Goal: Feedback & Contribution: Contribute content

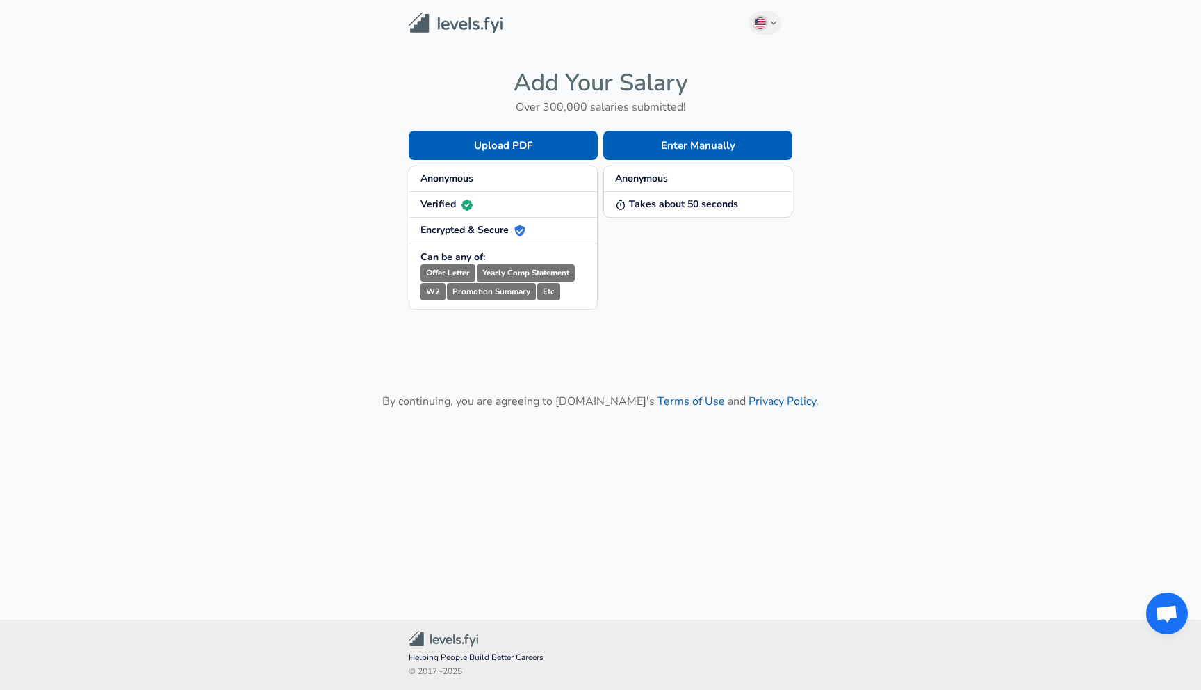
click at [685, 160] on button "Enter Manually" at bounding box center [697, 145] width 189 height 29
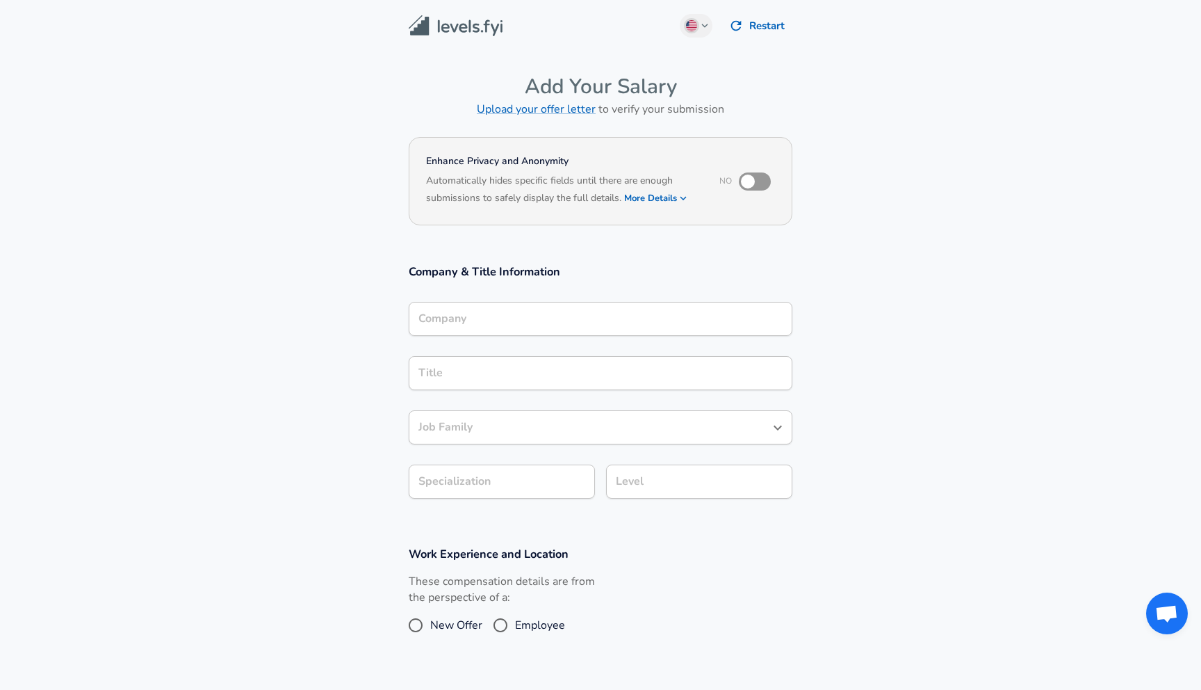
click at [560, 310] on input "Company" at bounding box center [600, 319] width 371 height 22
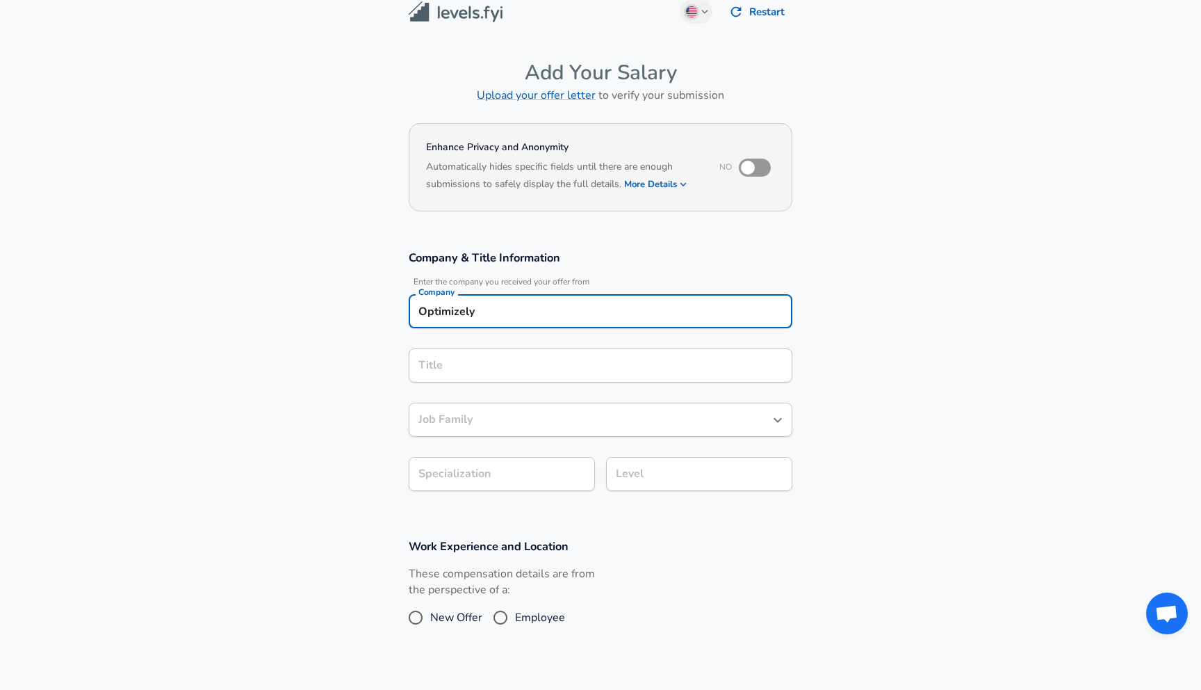
type input "Optimizely"
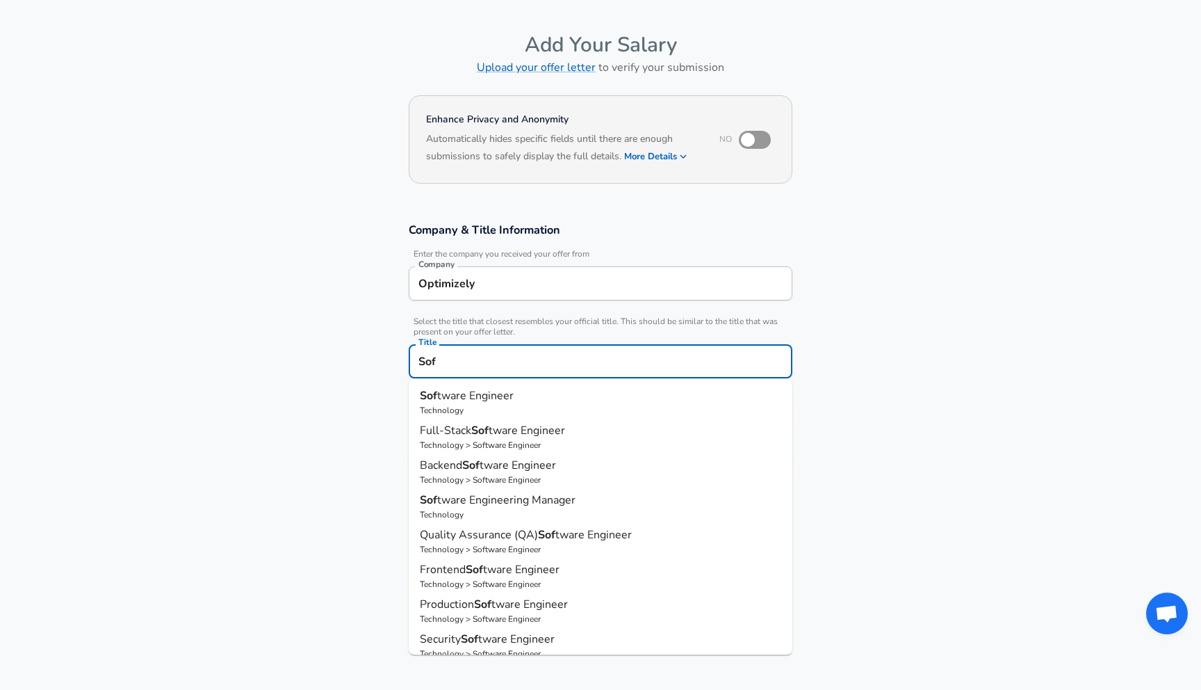
click at [517, 407] on p "Technology" at bounding box center [600, 410] width 361 height 13
type input "Software Engineer"
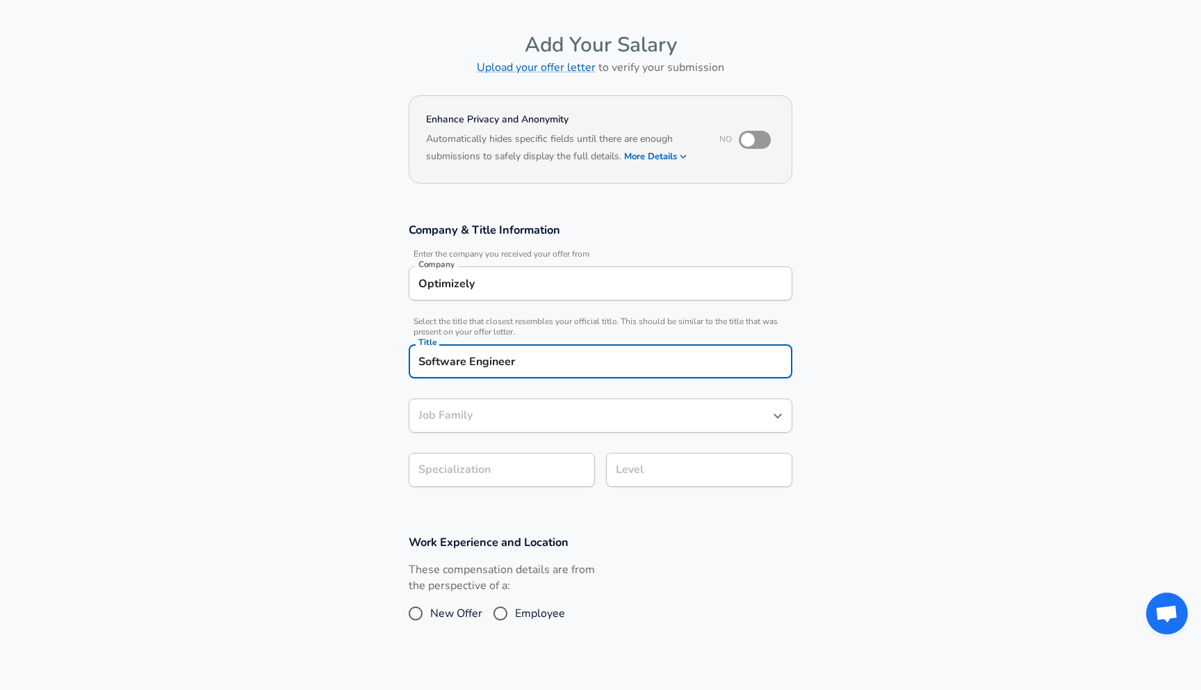
type input "Software Engineer"
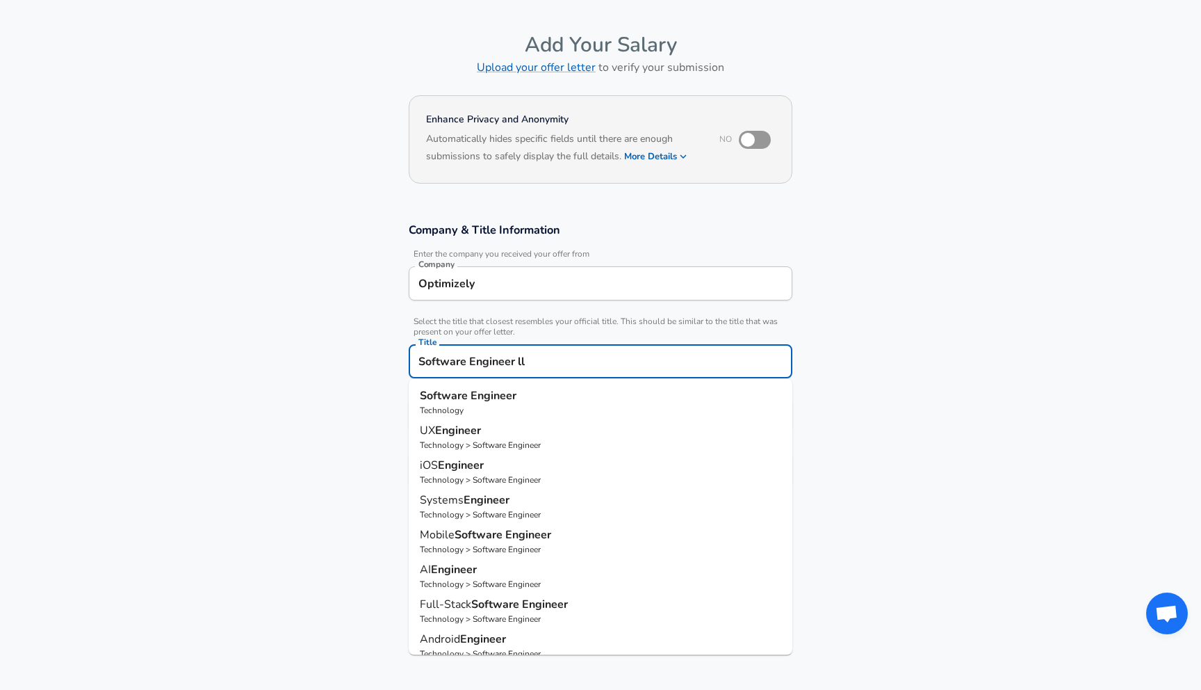
click at [348, 371] on section "Company & Title Information Enter the company you received your offer from Comp…" at bounding box center [600, 362] width 1201 height 312
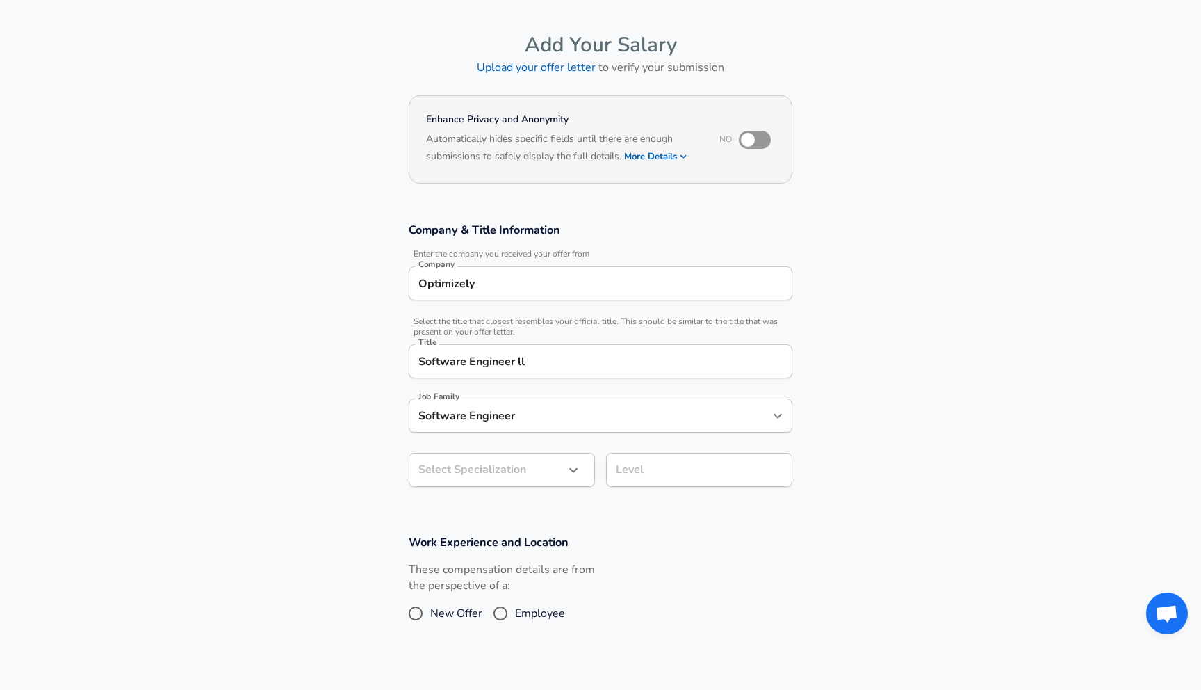
click at [526, 417] on input "Software Engineer" at bounding box center [590, 416] width 350 height 22
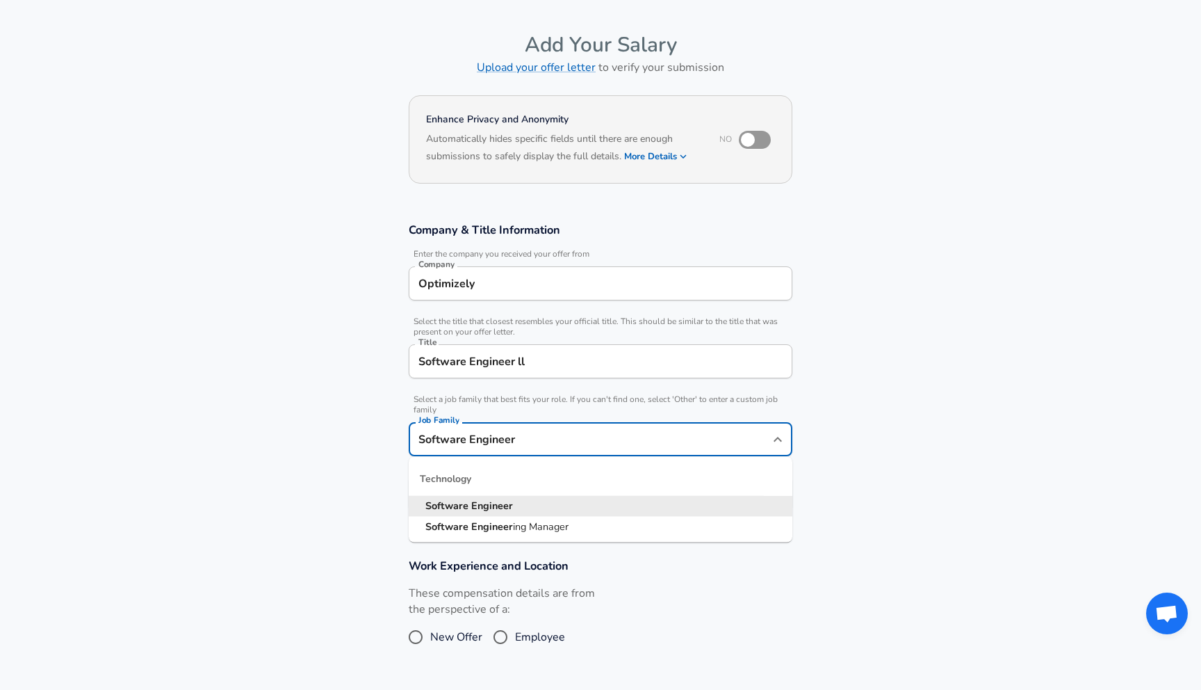
scroll to position [70, 0]
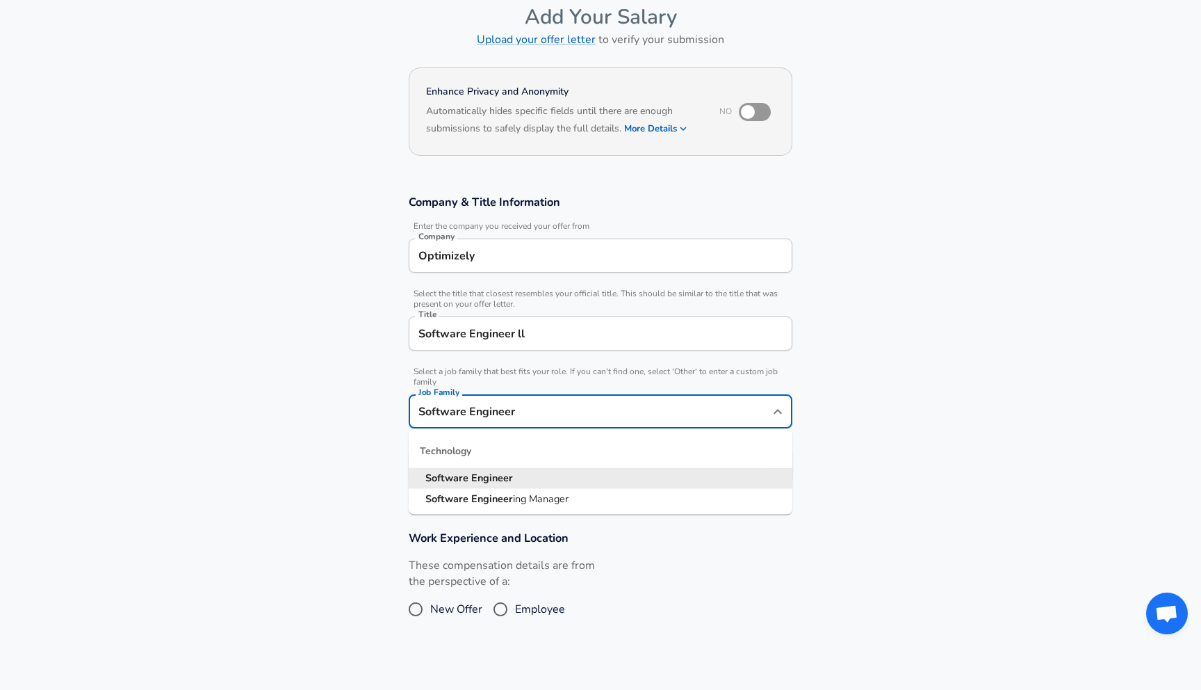
click at [356, 469] on section "Company & Title Information Enter the company you received your offer from Comp…" at bounding box center [600, 346] width 1201 height 336
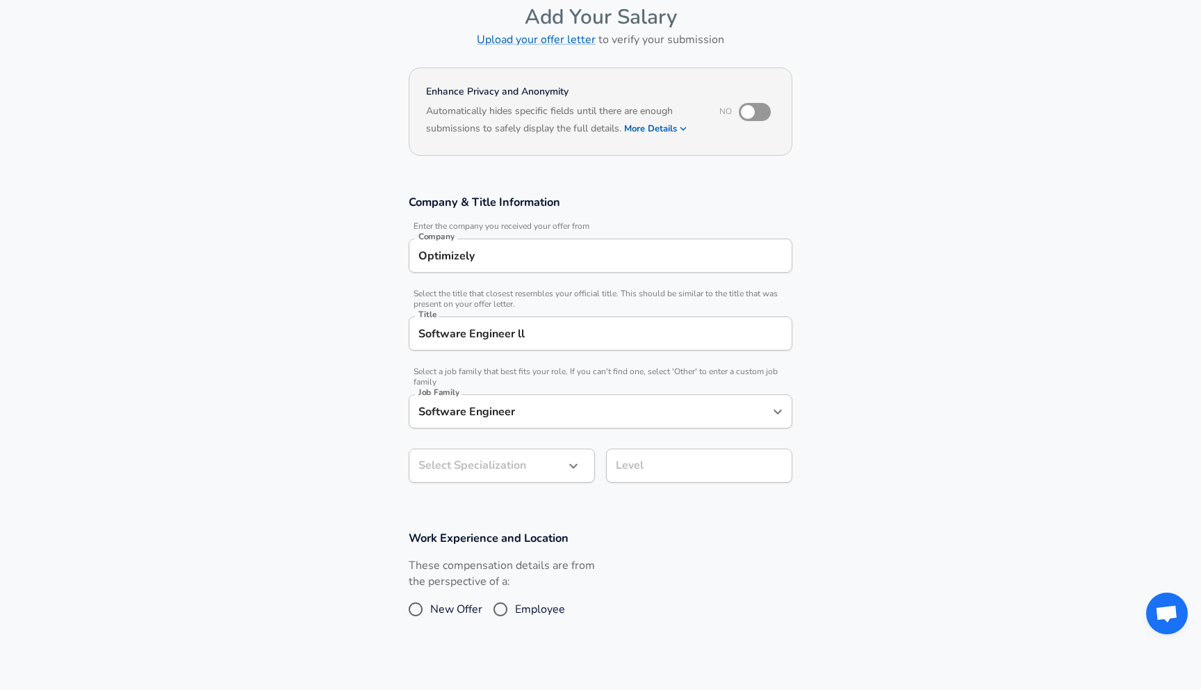
click at [597, 338] on input "Software Engineer ll" at bounding box center [600, 334] width 371 height 22
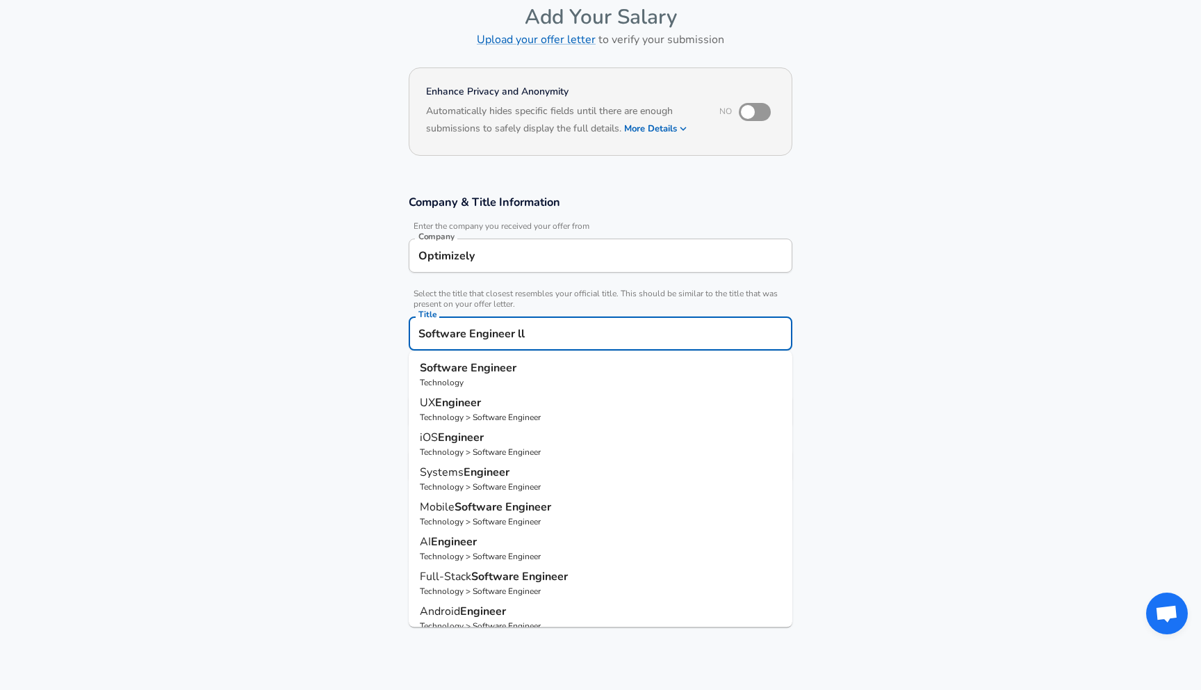
click at [597, 338] on input "Software Engineer ll" at bounding box center [600, 334] width 371 height 22
type input "Software Engineer ll, DevOps SRE"
click at [271, 405] on section "Company & Title Information Enter the company you received your offer from Comp…" at bounding box center [600, 346] width 1201 height 336
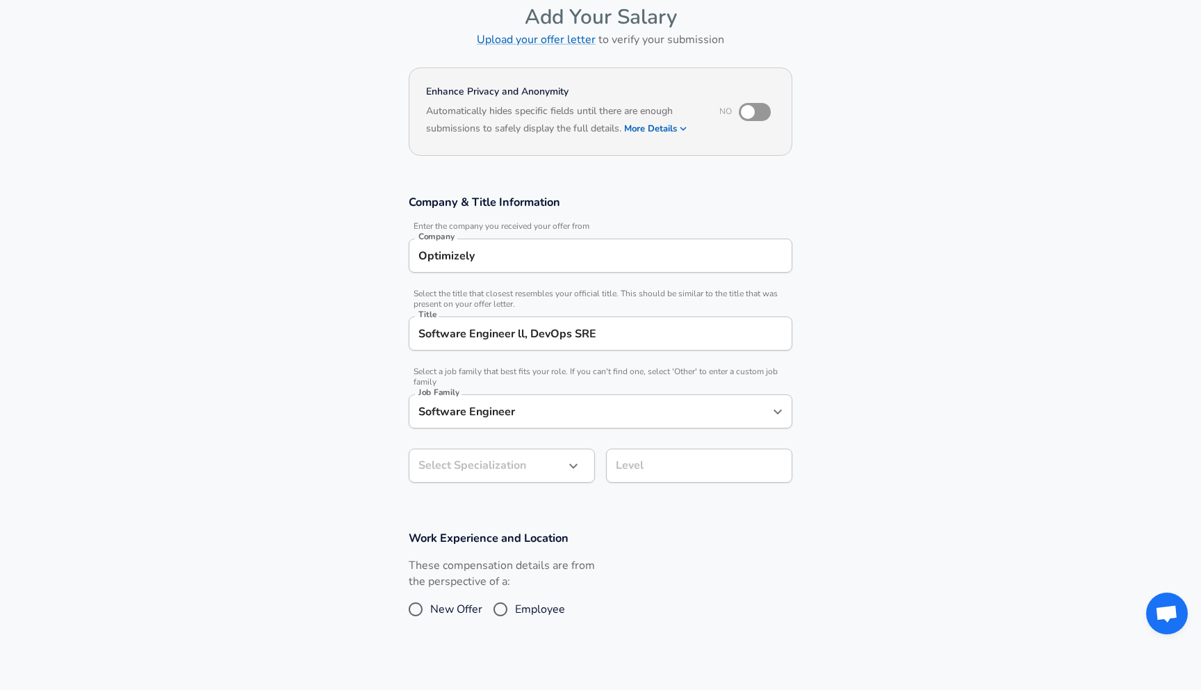
click at [520, 469] on body "English ([GEOGRAPHIC_DATA]) Change Restart Add Your Salary Upload your offer le…" at bounding box center [600, 275] width 1201 height 690
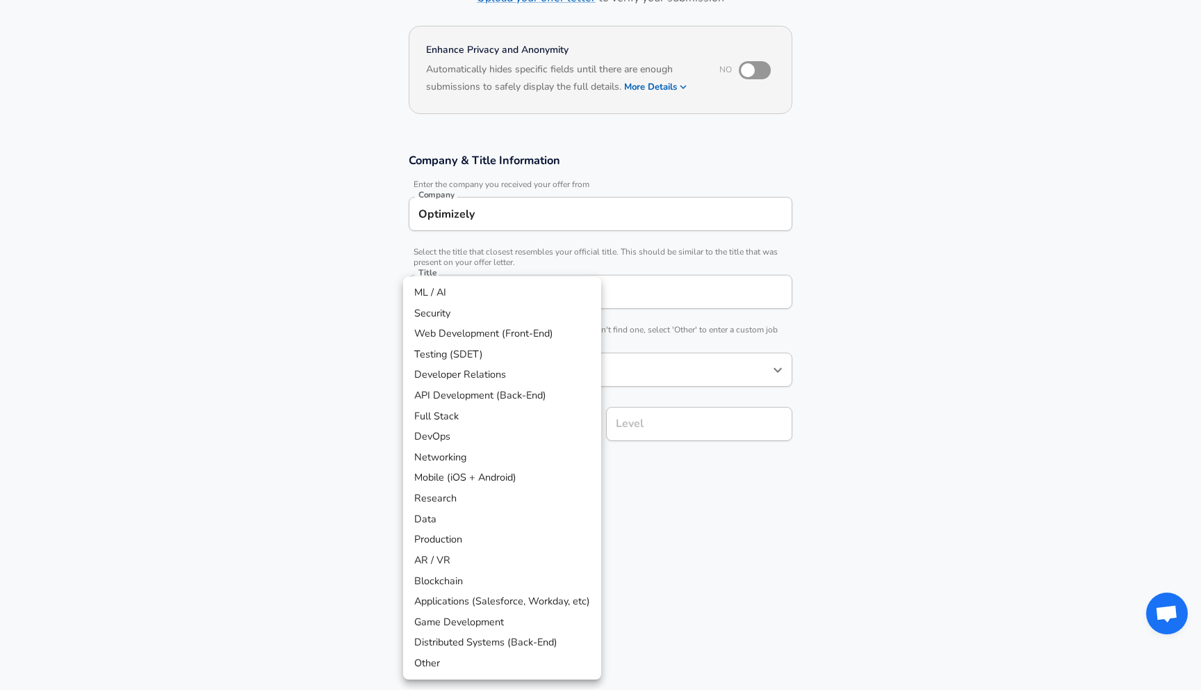
click at [498, 436] on li "DevOps" at bounding box center [502, 436] width 198 height 21
type input "DevOps"
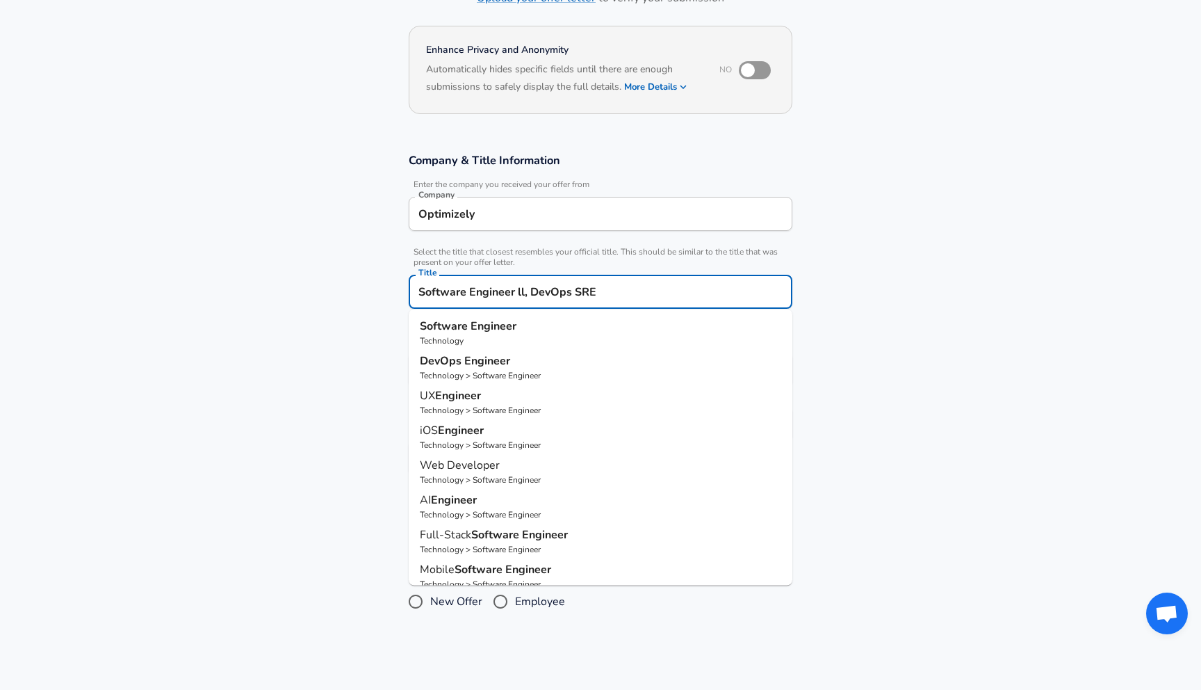
scroll to position [0, 0]
drag, startPoint x: 623, startPoint y: 294, endPoint x: 525, endPoint y: 295, distance: 98.0
click at [524, 295] on input "Software Engineer ll, DevOps SRE" at bounding box center [600, 292] width 371 height 22
type input "Software Engineer ll"
click at [279, 448] on section "Company & Title Information Enter the company you received your offer from Comp…" at bounding box center [600, 321] width 1201 height 370
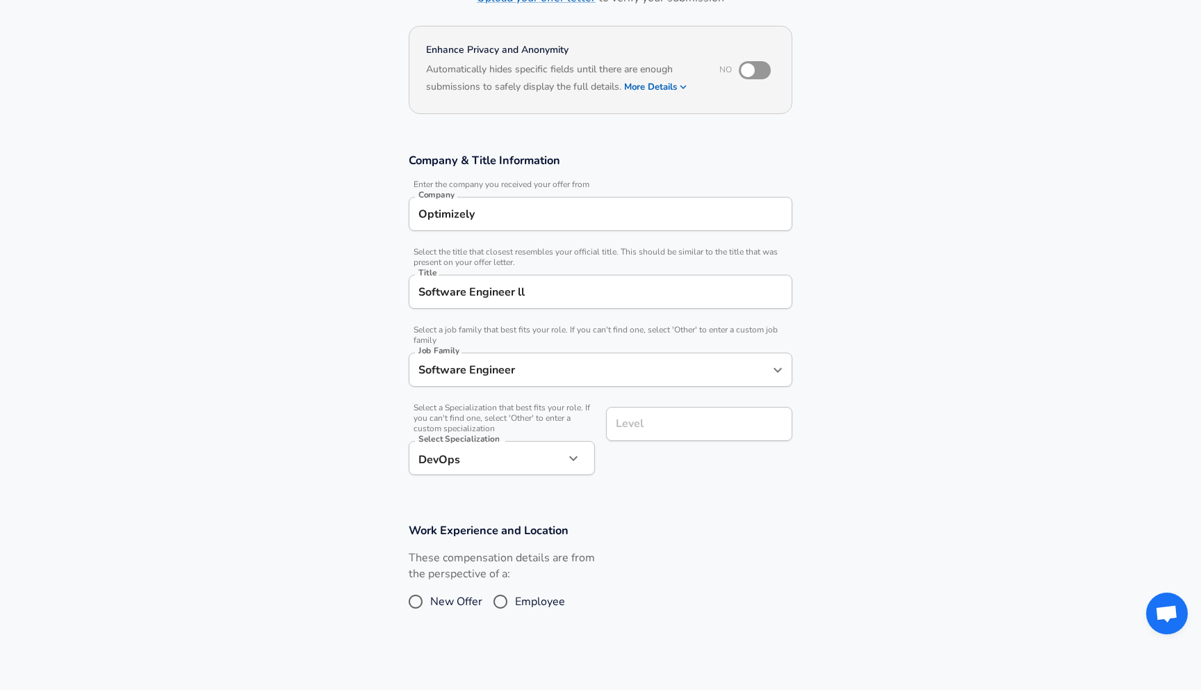
click at [669, 432] on input "Level" at bounding box center [699, 424] width 174 height 22
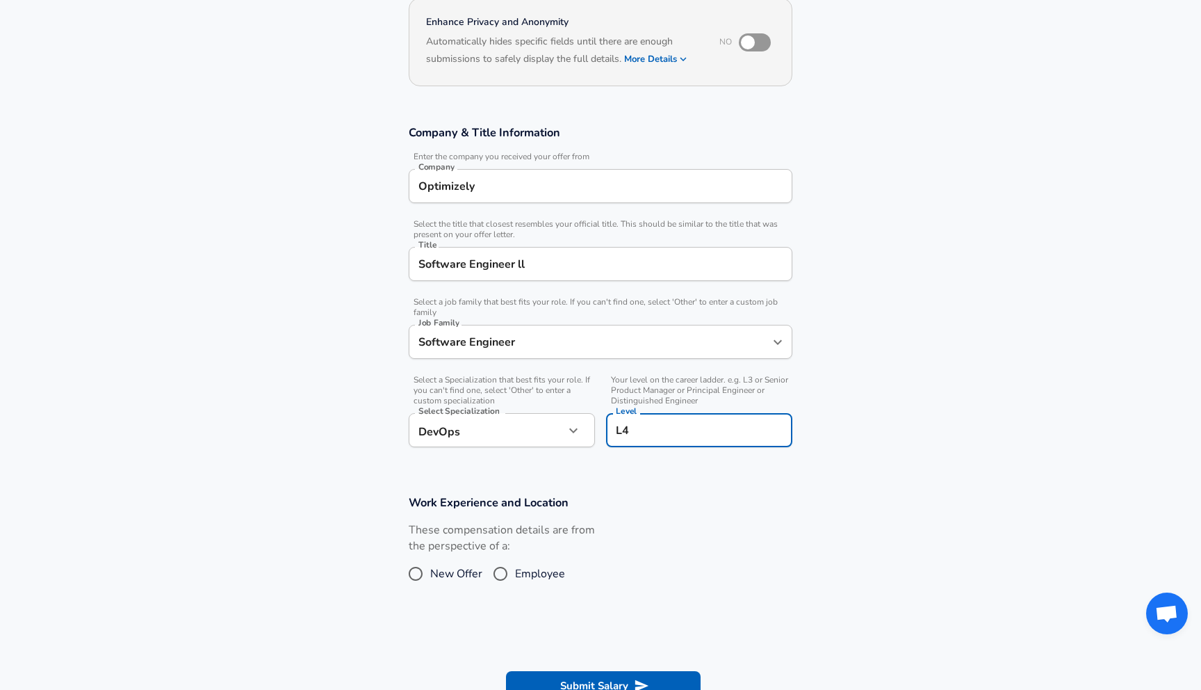
type input "L4"
click at [517, 571] on span "Employee" at bounding box center [540, 573] width 50 height 17
click at [515, 571] on input "Employee" at bounding box center [500, 573] width 29 height 22
radio input "true"
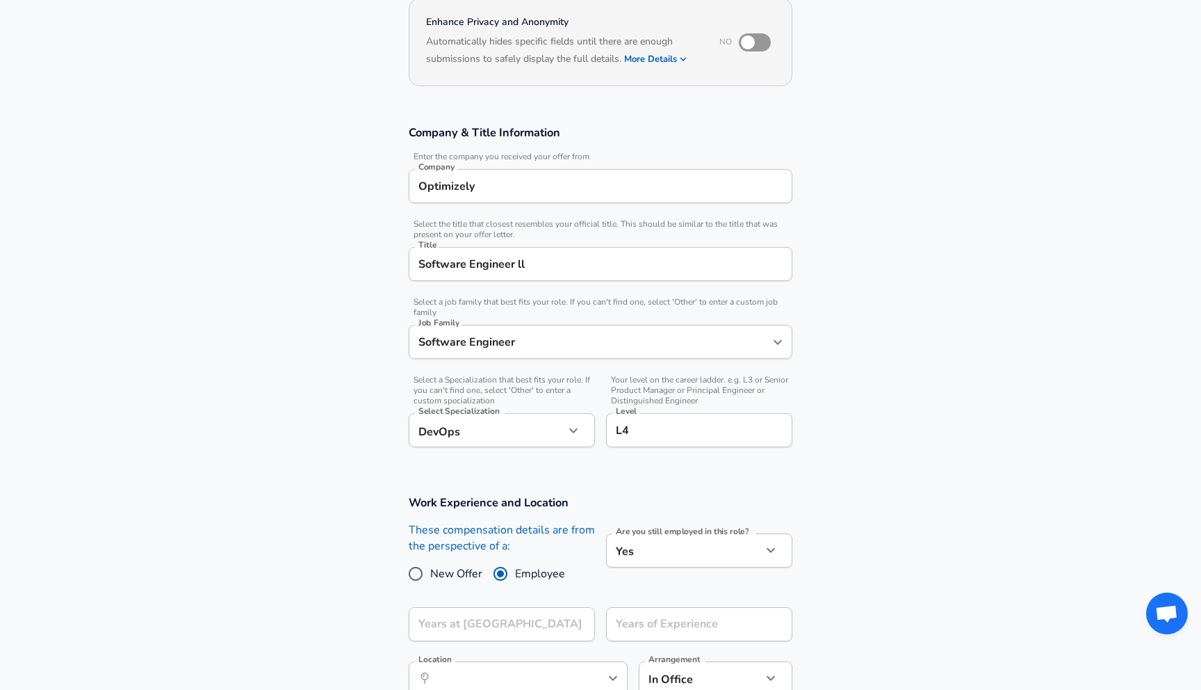
scroll to position [297, 0]
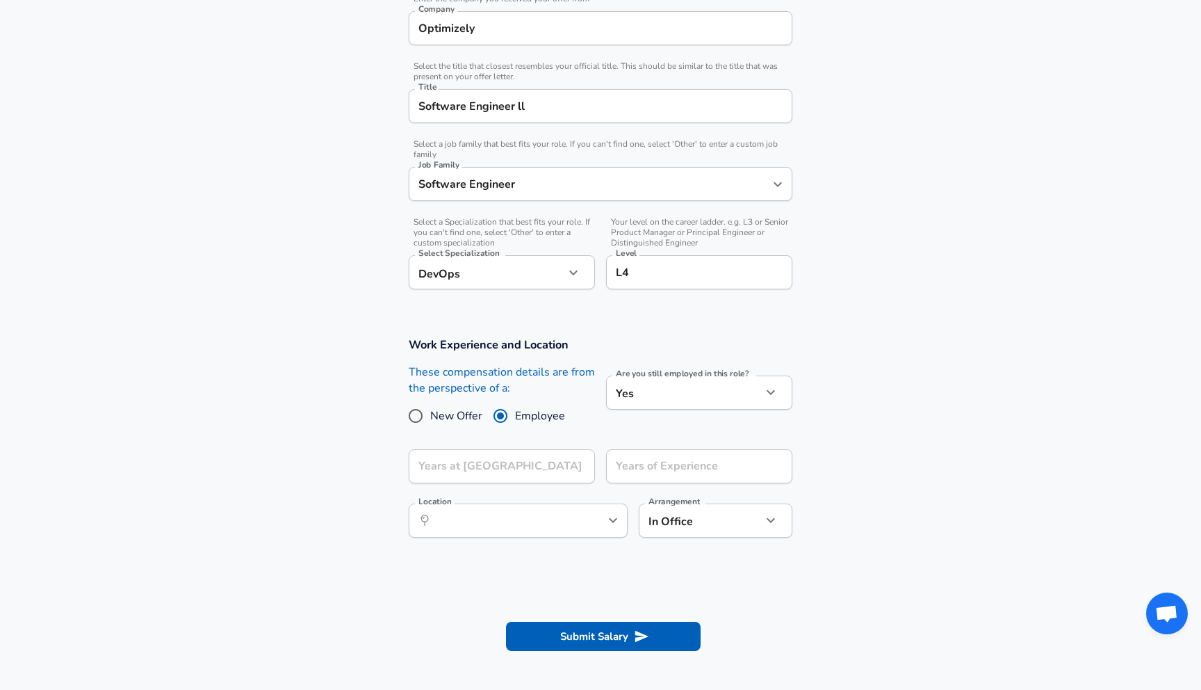
click at [770, 413] on div "Are you still employed in this role? Yes yes Are you still employed in this rol…" at bounding box center [693, 401] width 197 height 74
click at [780, 384] on button "button" at bounding box center [771, 392] width 24 height 24
click at [542, 479] on div at bounding box center [600, 345] width 1201 height 690
click at [551, 468] on input "Years at [GEOGRAPHIC_DATA]" at bounding box center [487, 466] width 156 height 34
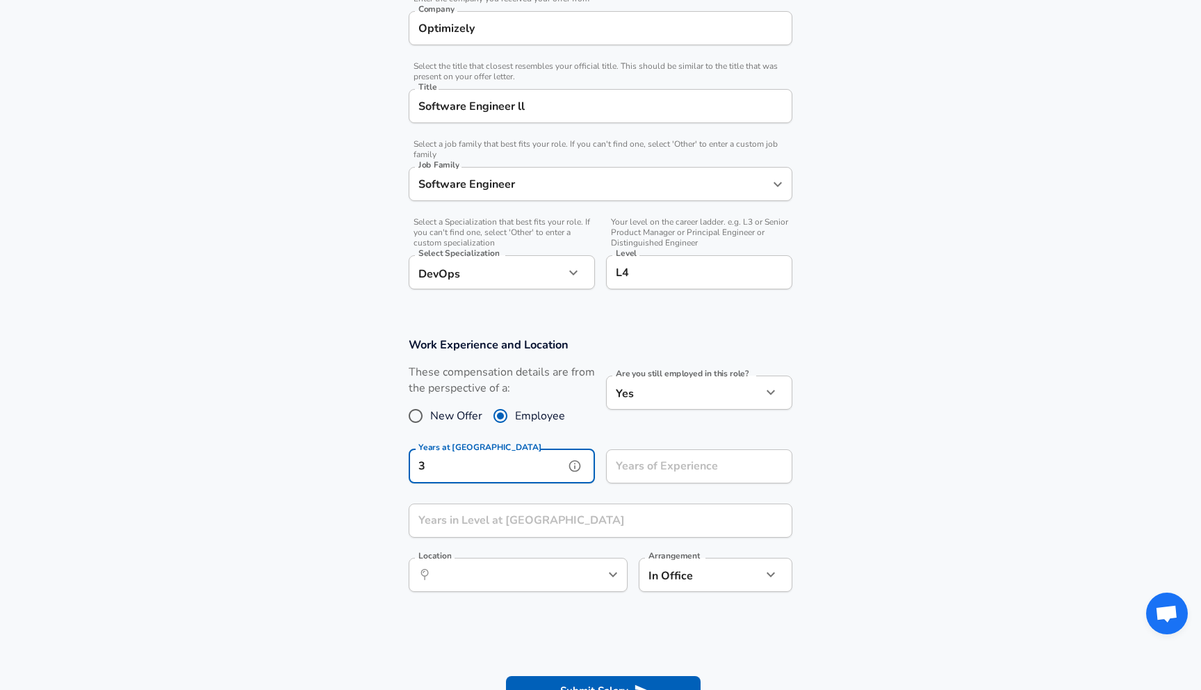
type input "3"
click at [661, 471] on input "Years of Experience" at bounding box center [684, 466] width 156 height 34
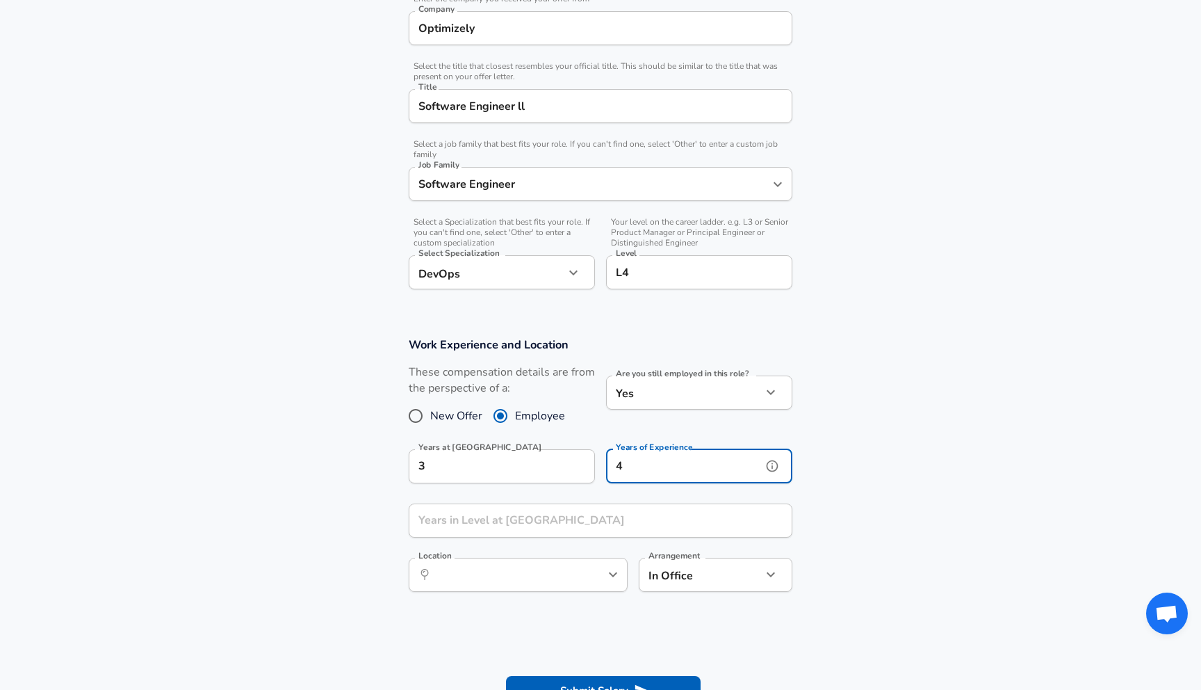
type input "4"
click at [573, 537] on input "Years in Level at [GEOGRAPHIC_DATA]" at bounding box center [585, 520] width 353 height 34
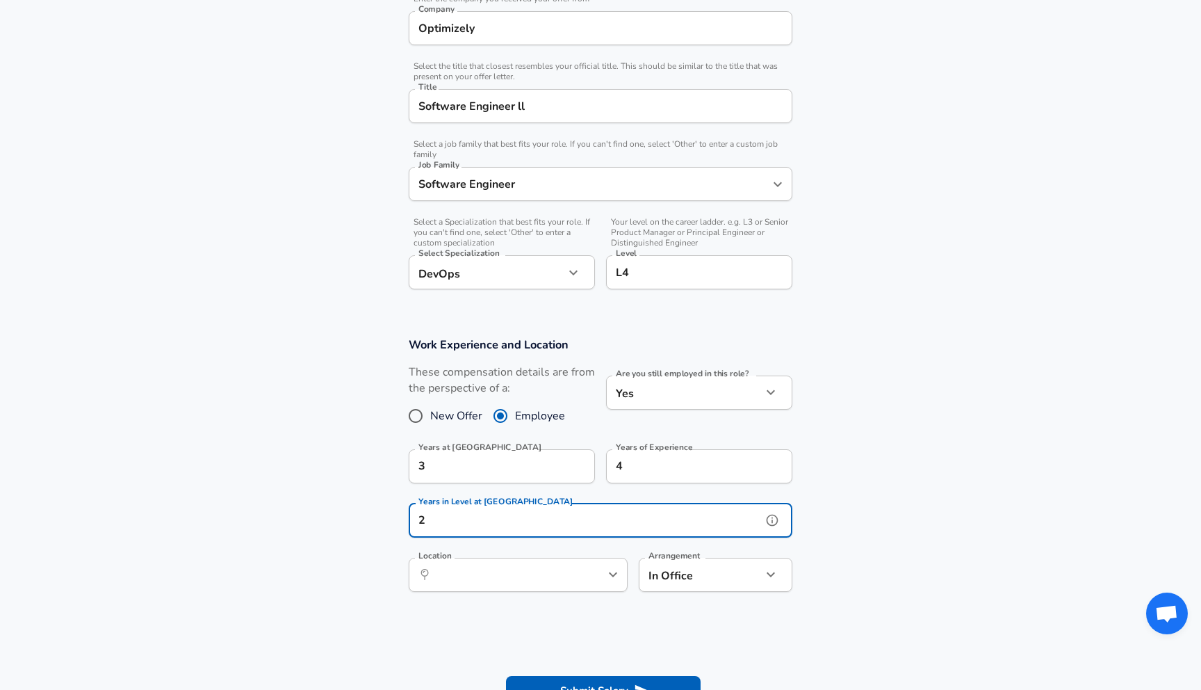
click at [580, 580] on div "​ Location" at bounding box center [518, 574] width 219 height 34
type input "2"
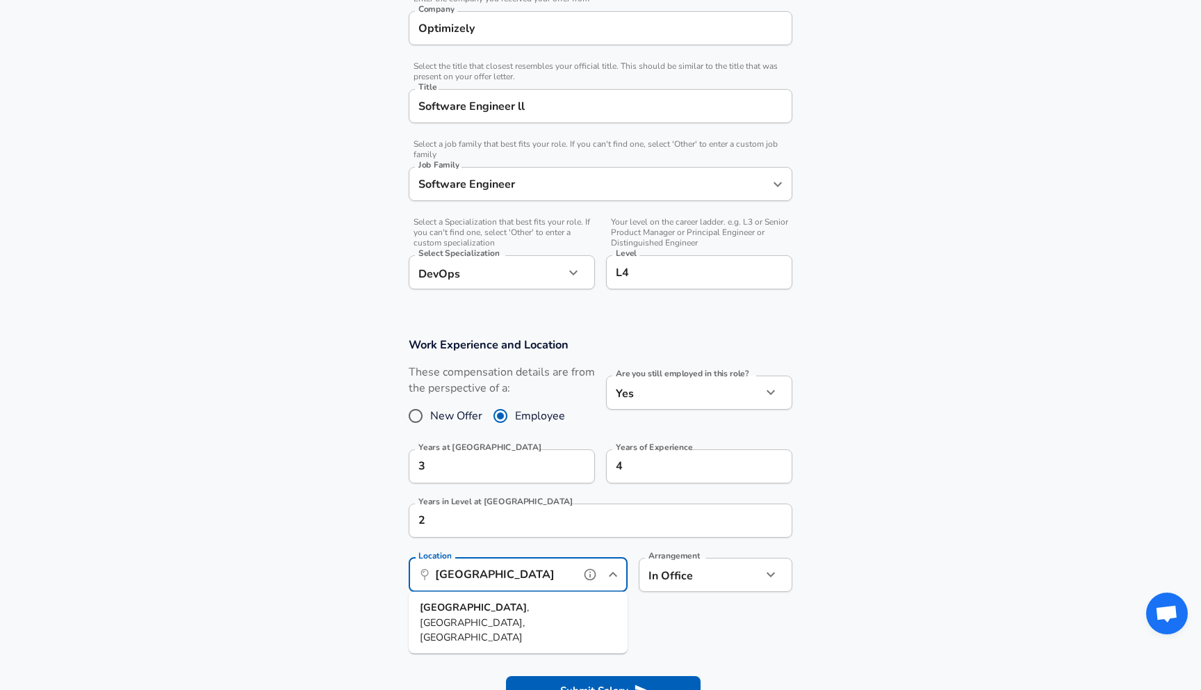
click at [562, 603] on li "[GEOGRAPHIC_DATA] , [GEOGRAPHIC_DATA], [GEOGRAPHIC_DATA]" at bounding box center [518, 622] width 219 height 51
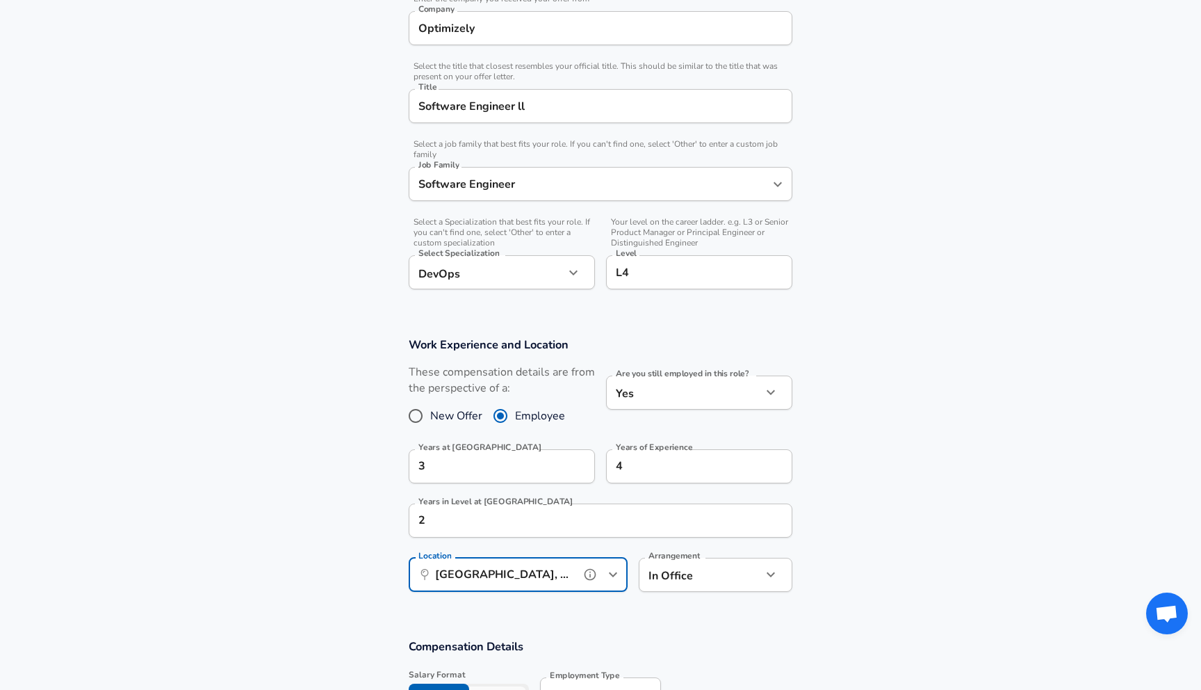
type input "[GEOGRAPHIC_DATA], [GEOGRAPHIC_DATA], [GEOGRAPHIC_DATA]"
click at [692, 393] on body "English ([GEOGRAPHIC_DATA]) Change Restart Add Your Salary Upload your offer le…" at bounding box center [600, 48] width 1201 height 690
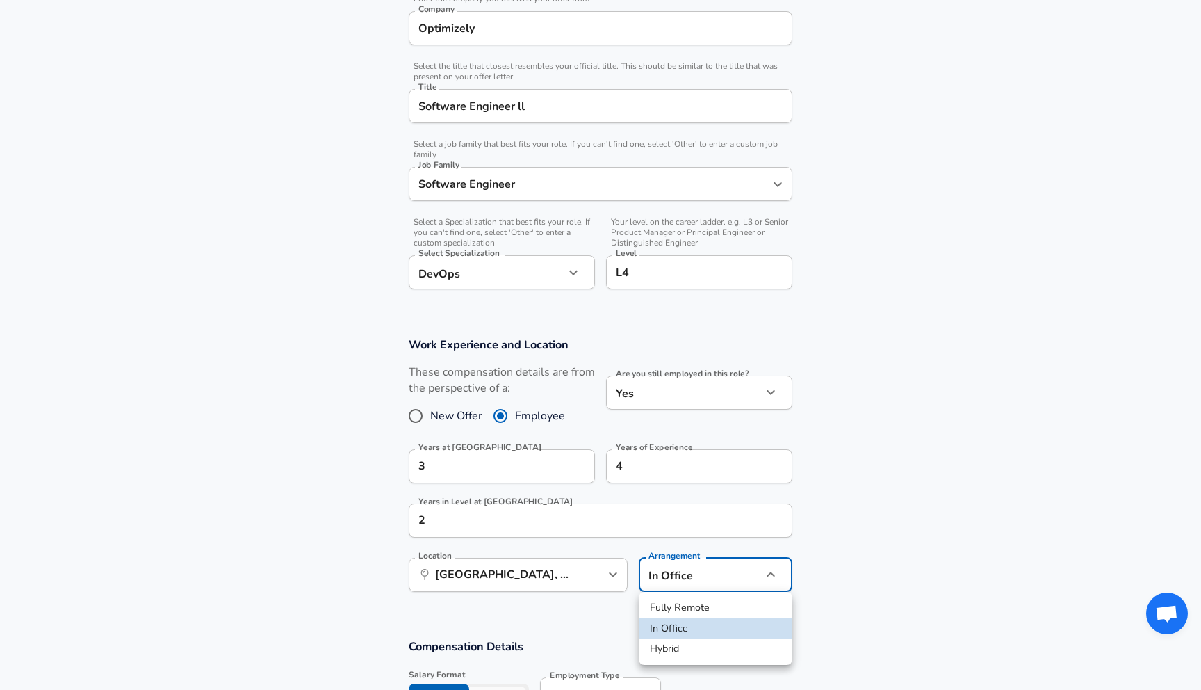
click at [704, 658] on li "Hybrid" at bounding box center [716, 648] width 154 height 21
type input "hybrid"
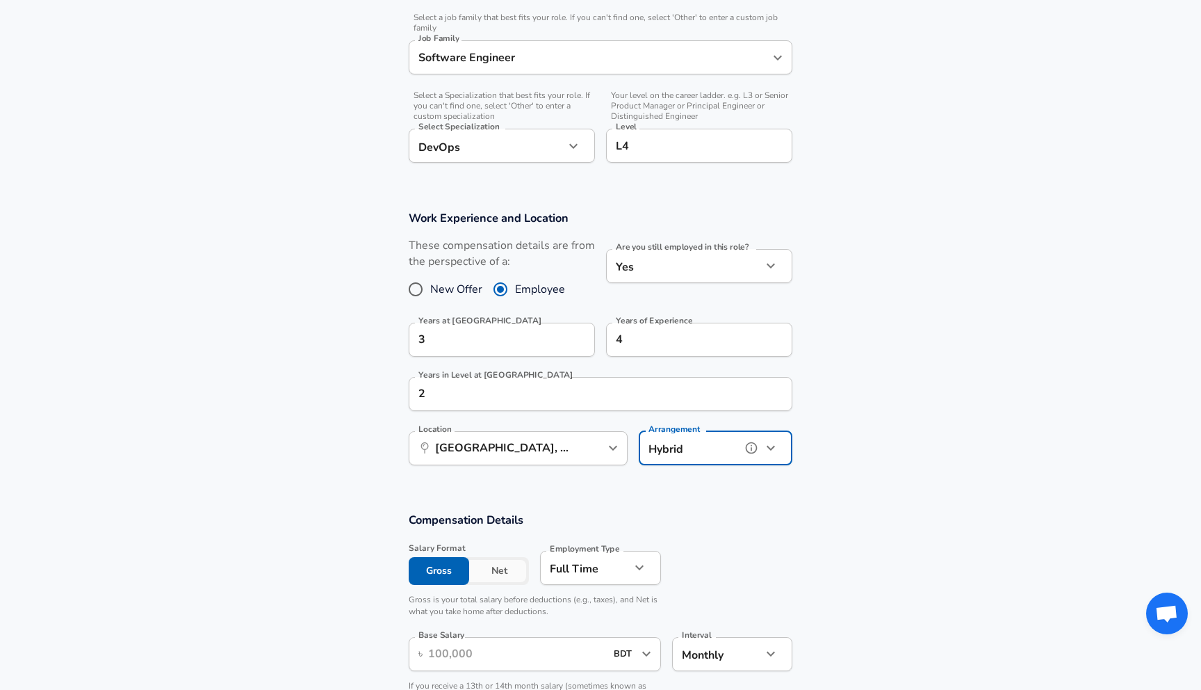
scroll to position [523, 0]
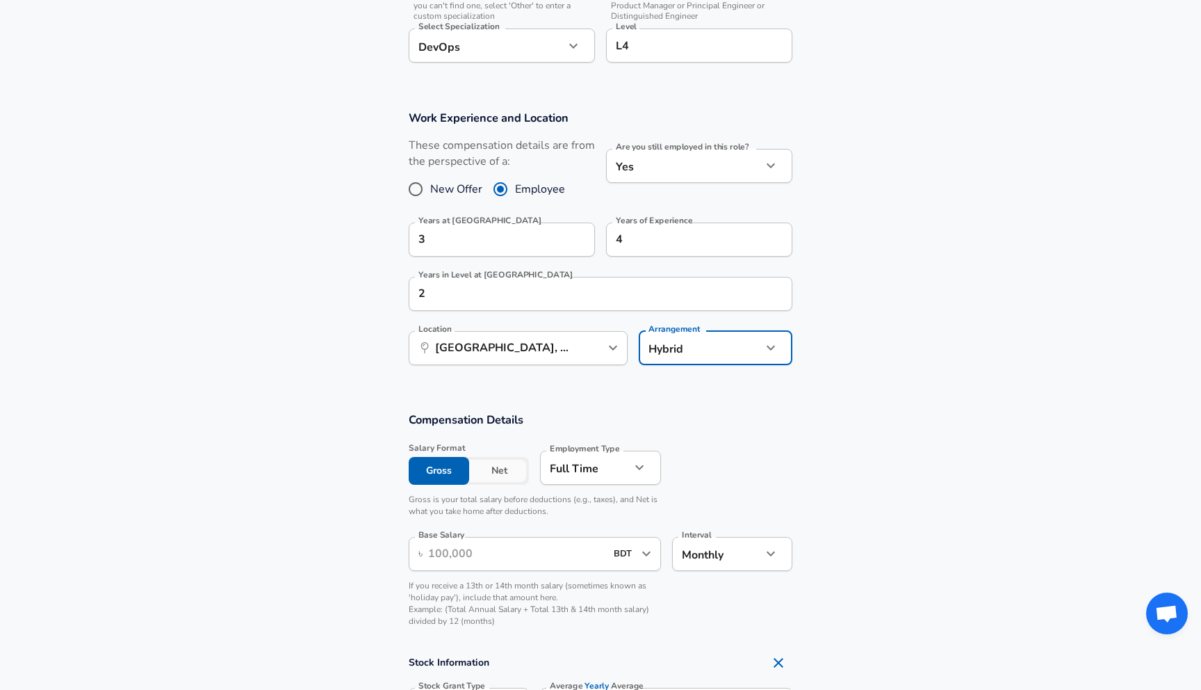
click at [594, 552] on input "Base Salary" at bounding box center [516, 554] width 177 height 34
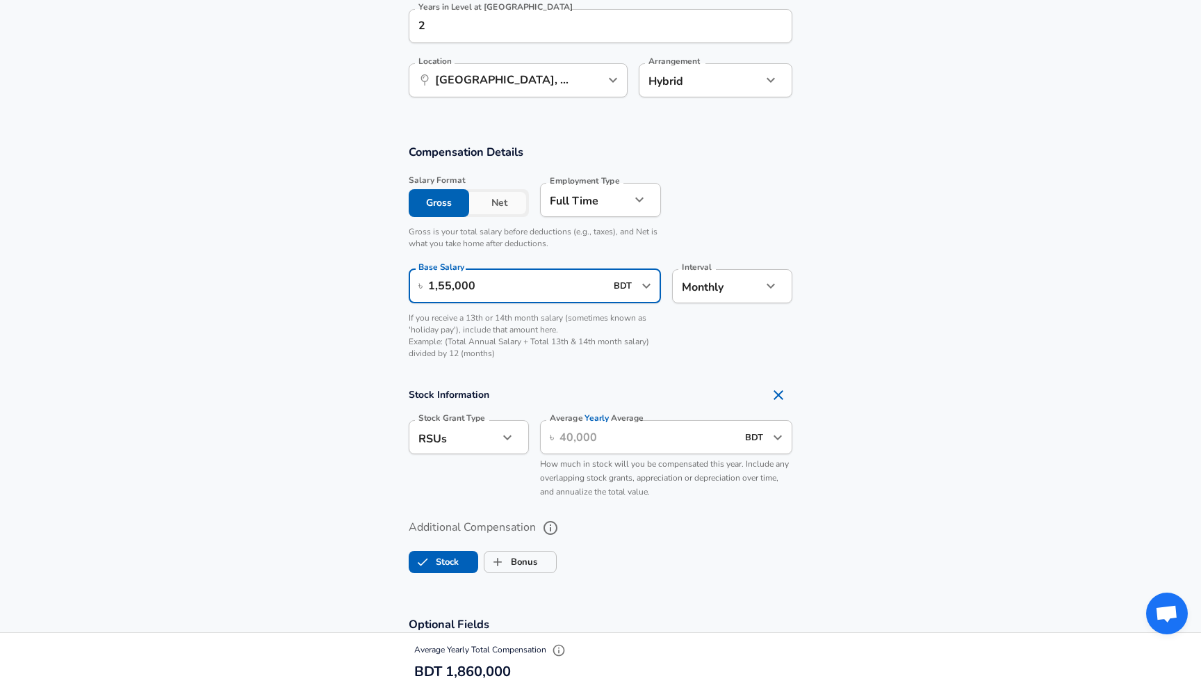
scroll to position [795, 0]
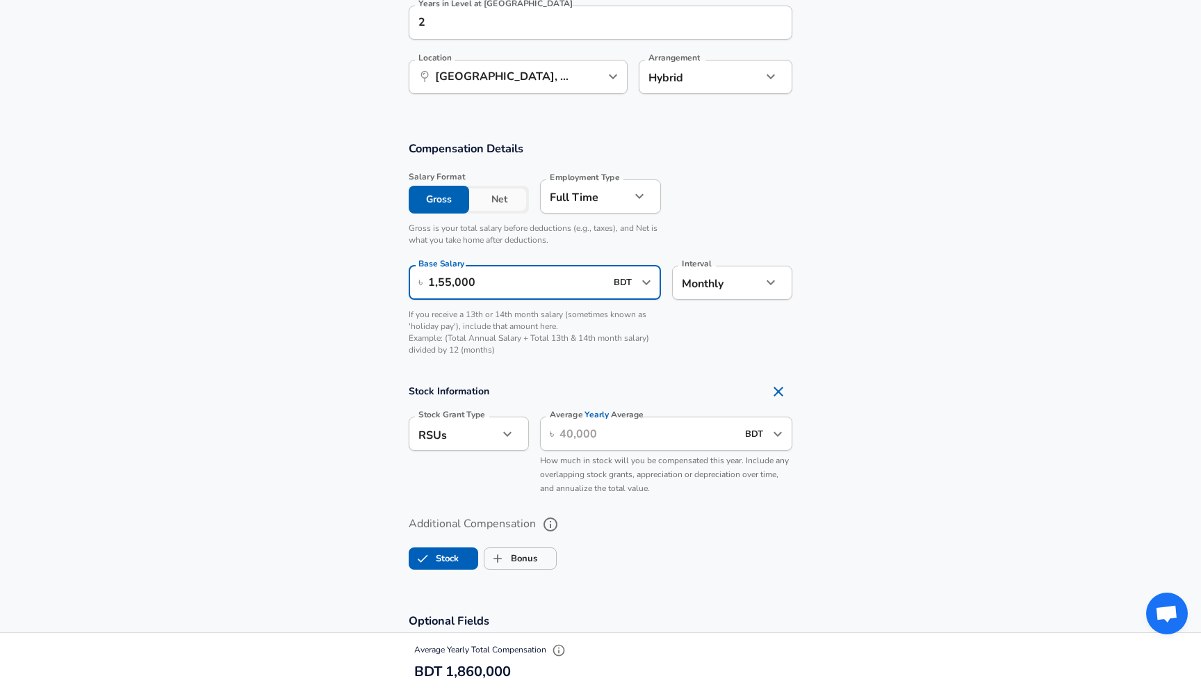
type input "1,55,000"
click at [770, 386] on button "Remove Section" at bounding box center [779, 391] width 28 height 28
checkbox input "false"
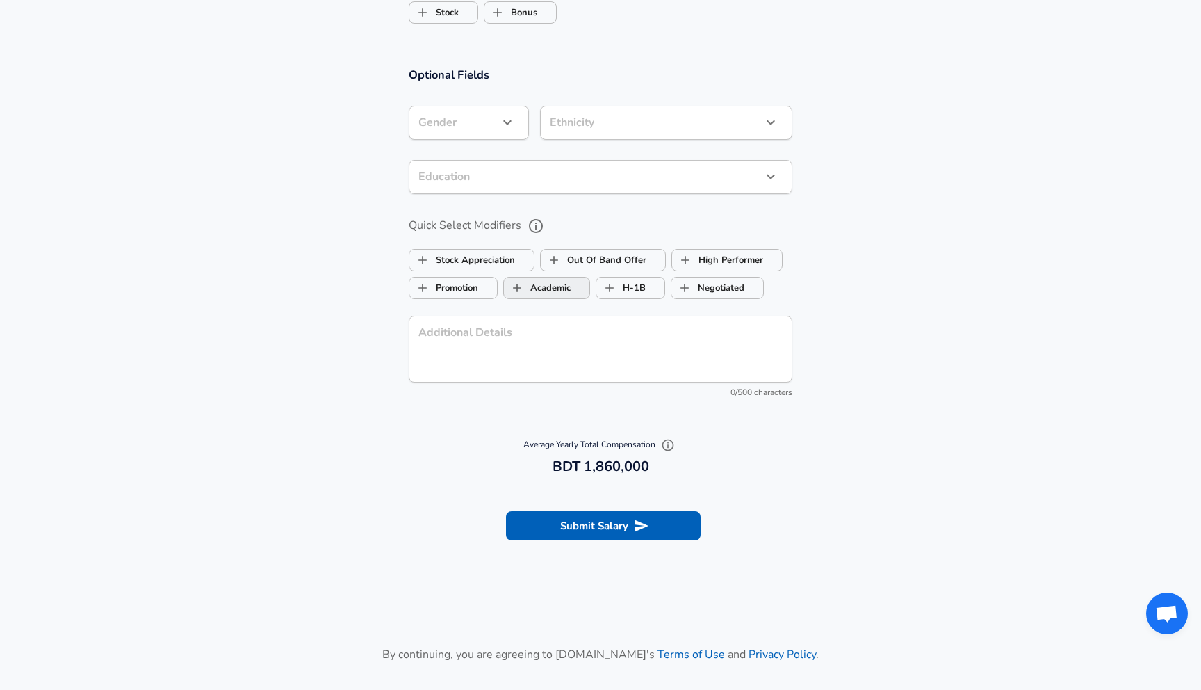
scroll to position [1219, 0]
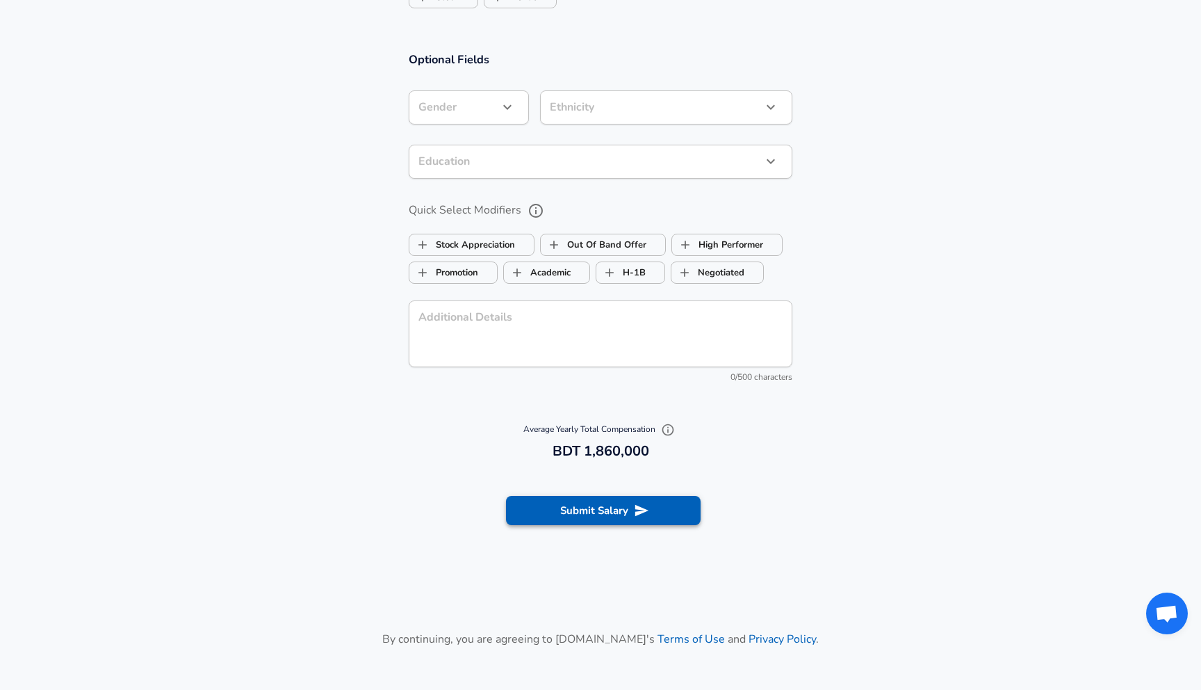
click at [606, 512] on button "Submit Salary" at bounding box center [603, 510] width 195 height 29
